Goal: Information Seeking & Learning: Learn about a topic

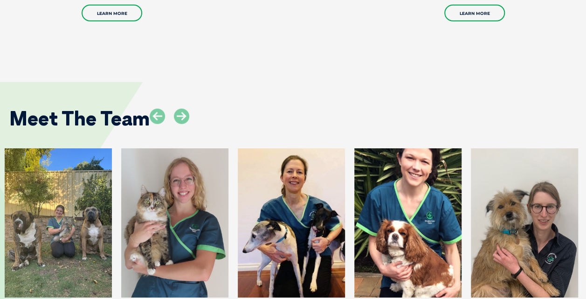
scroll to position [1337, 0]
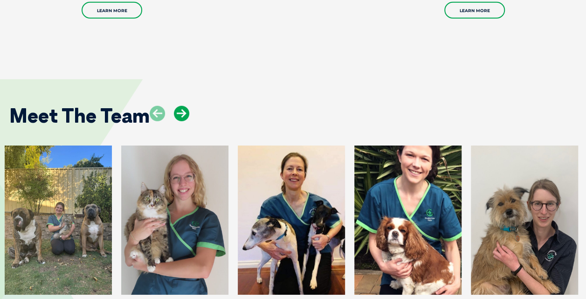
click at [186, 106] on icon at bounding box center [181, 113] width 15 height 15
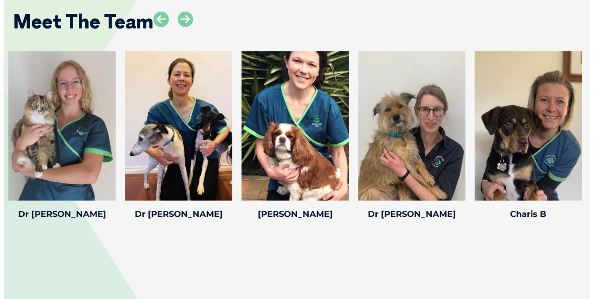
scroll to position [1430, 0]
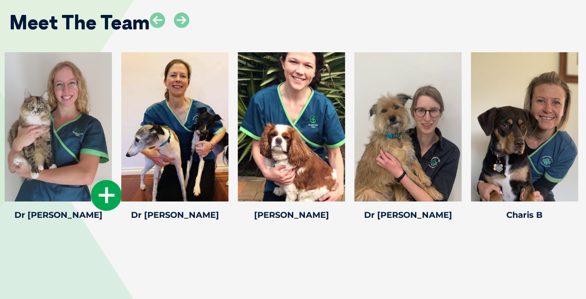
click at [87, 133] on div at bounding box center [58, 126] width 107 height 149
click at [103, 180] on icon at bounding box center [106, 195] width 31 height 31
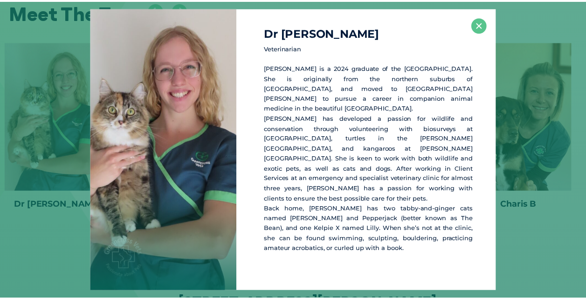
scroll to position [1441, 0]
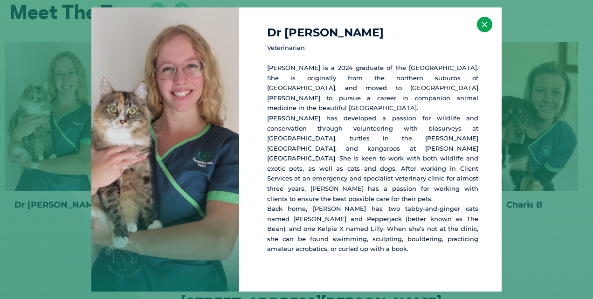
click at [486, 32] on button "×" at bounding box center [484, 24] width 15 height 15
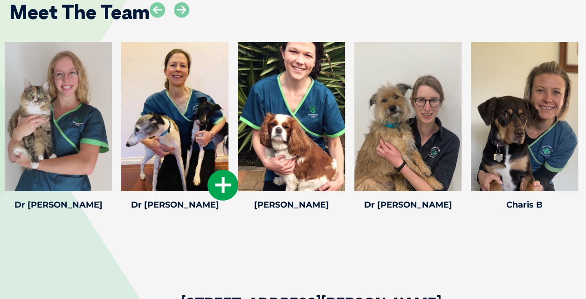
click at [217, 170] on icon at bounding box center [222, 185] width 31 height 31
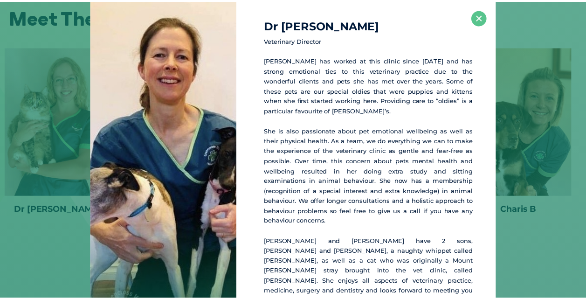
scroll to position [1434, 0]
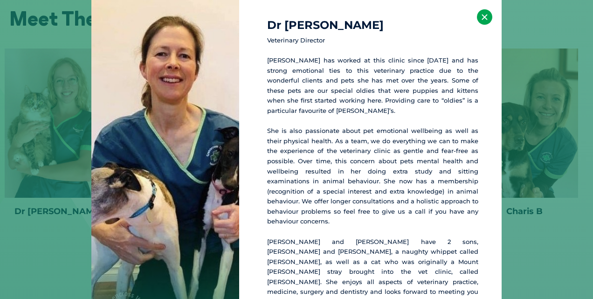
click at [481, 17] on button "×" at bounding box center [484, 16] width 15 height 15
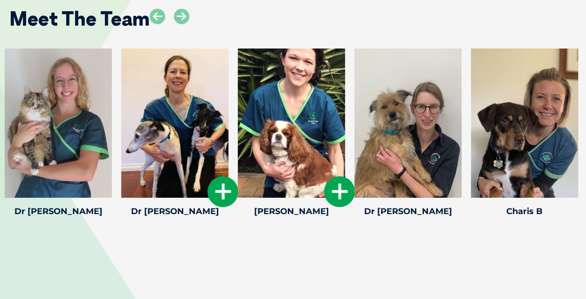
click at [339, 176] on icon at bounding box center [339, 191] width 31 height 31
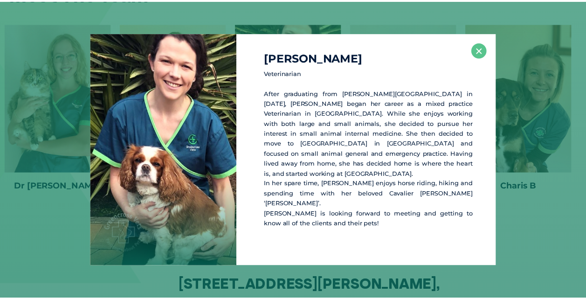
scroll to position [1461, 0]
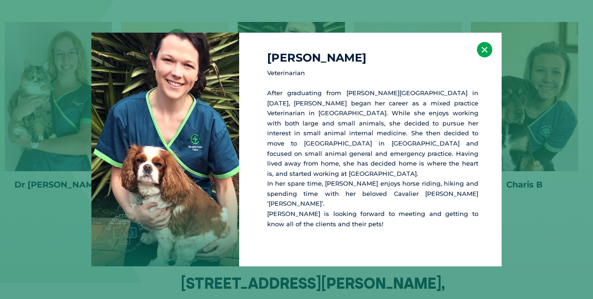
click at [490, 57] on button "×" at bounding box center [484, 49] width 15 height 15
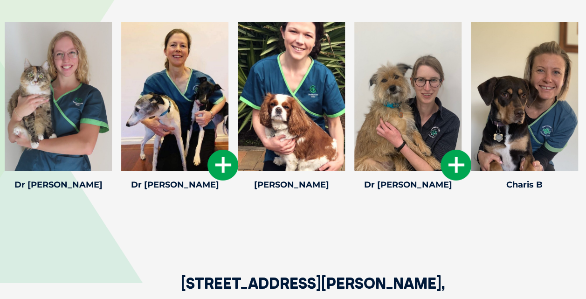
click at [452, 150] on icon at bounding box center [455, 165] width 31 height 31
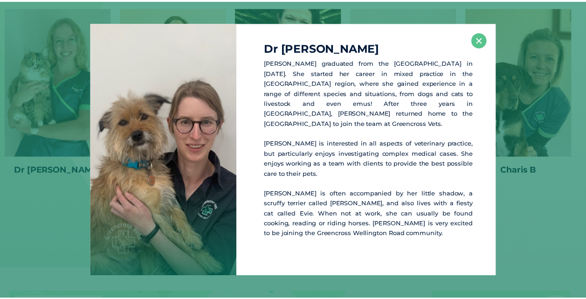
scroll to position [1475, 0]
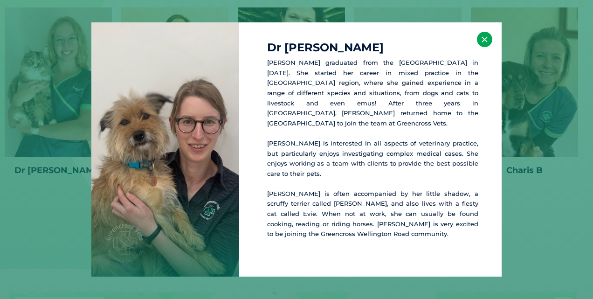
click at [485, 46] on button "×" at bounding box center [484, 39] width 15 height 15
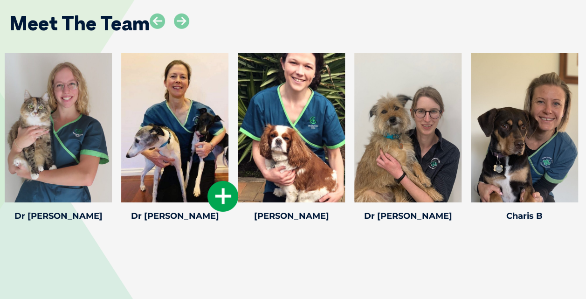
scroll to position [1444, 0]
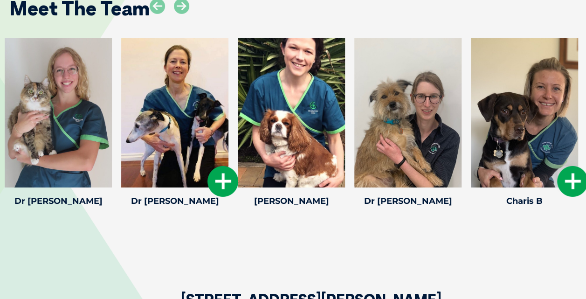
click at [516, 127] on div at bounding box center [524, 112] width 107 height 149
click at [572, 166] on icon at bounding box center [572, 181] width 31 height 31
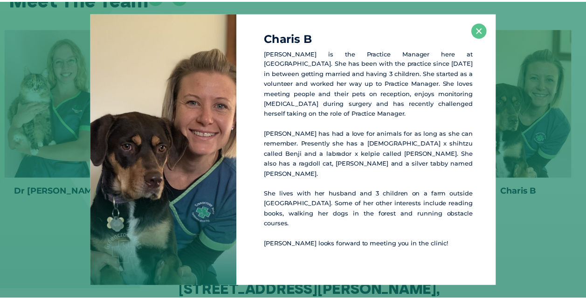
scroll to position [1455, 0]
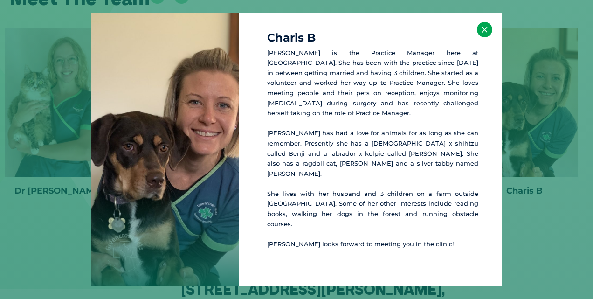
click at [482, 37] on button "×" at bounding box center [484, 29] width 15 height 15
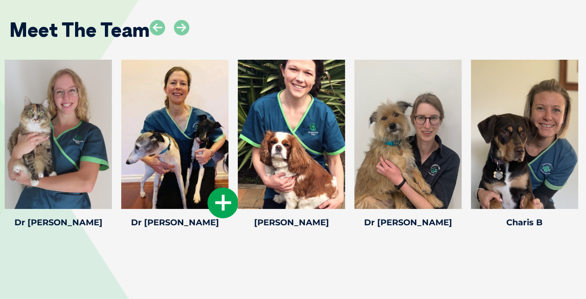
scroll to position [1408, 0]
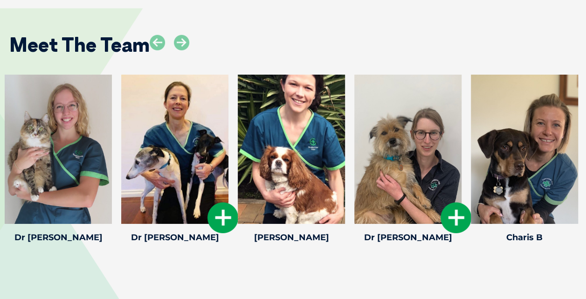
click at [408, 141] on div at bounding box center [407, 149] width 107 height 149
click at [451, 202] on icon at bounding box center [455, 217] width 31 height 31
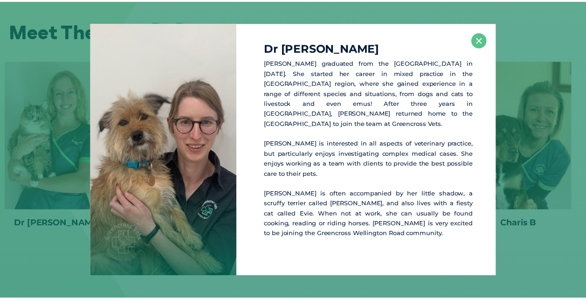
scroll to position [1423, 0]
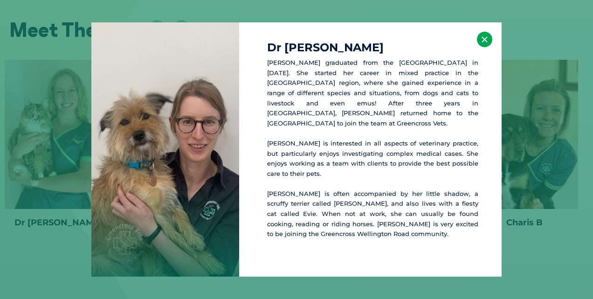
click at [481, 45] on button "×" at bounding box center [484, 39] width 15 height 15
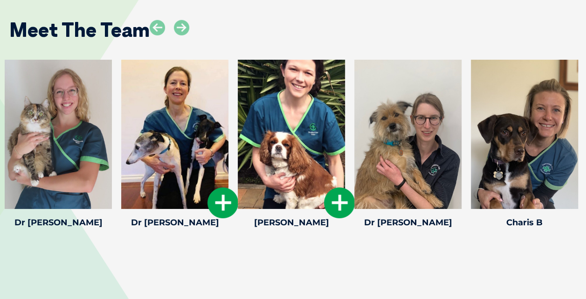
click at [280, 115] on div at bounding box center [291, 134] width 107 height 149
click at [344, 187] on icon at bounding box center [339, 202] width 31 height 31
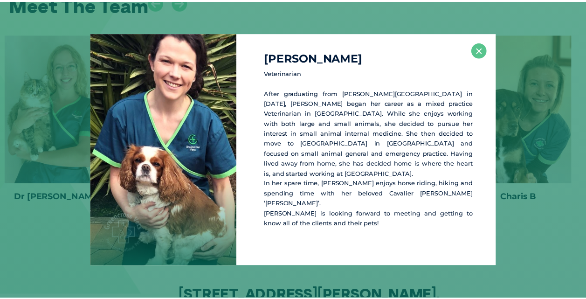
scroll to position [1449, 0]
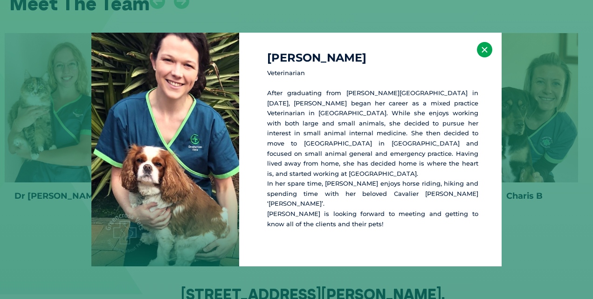
click at [484, 57] on button "×" at bounding box center [484, 49] width 15 height 15
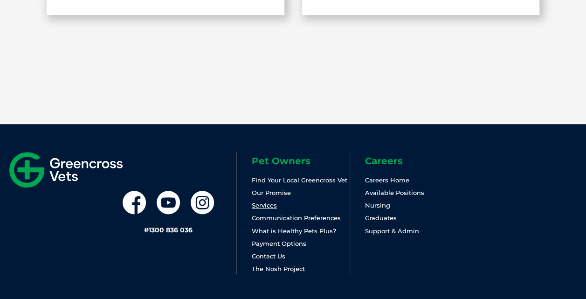
scroll to position [2036, 0]
